Goal: Check status: Check status

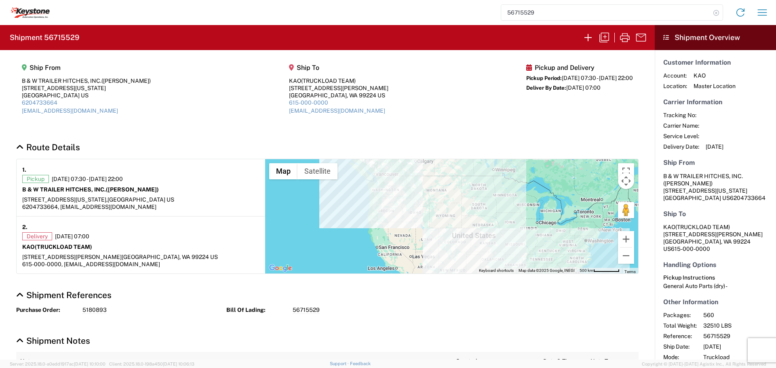
click at [716, 13] on icon at bounding box center [715, 12] width 11 height 11
click at [593, 15] on input "search" at bounding box center [605, 12] width 209 height 15
type input "56689988"
click at [716, 11] on icon at bounding box center [715, 12] width 11 height 11
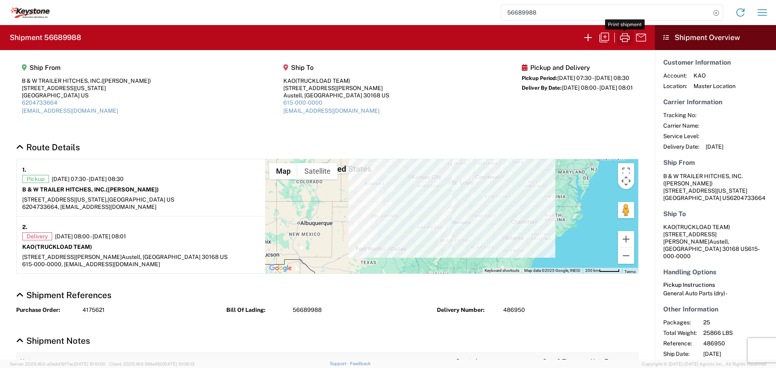
click at [625, 38] on icon "button" at bounding box center [624, 37] width 13 height 13
click at [718, 10] on icon at bounding box center [715, 12] width 11 height 11
click at [623, 12] on input "search" at bounding box center [605, 12] width 209 height 15
type input "56700903"
click at [712, 10] on icon at bounding box center [715, 12] width 11 height 11
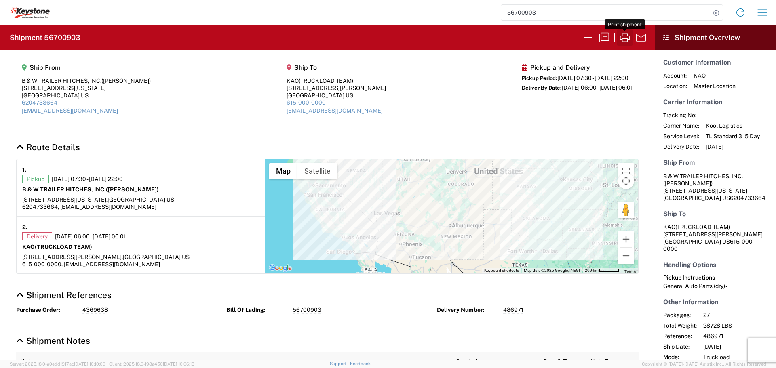
click at [625, 37] on icon "button" at bounding box center [624, 37] width 13 height 13
